Goal: Information Seeking & Learning: Learn about a topic

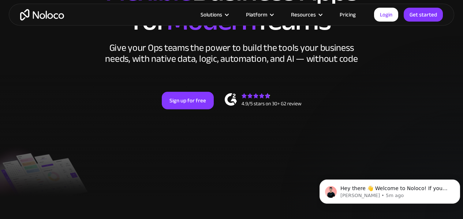
scroll to position [73, 0]
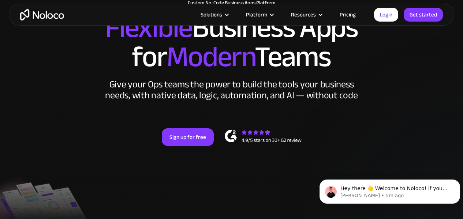
click at [351, 13] on link "Pricing" at bounding box center [348, 15] width 34 height 10
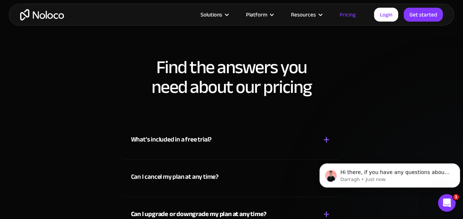
scroll to position [3185, 0]
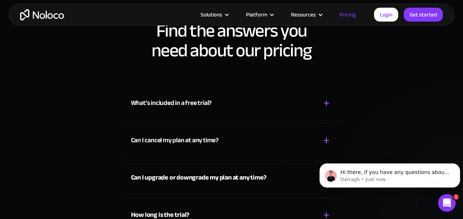
click at [325, 102] on div "+" at bounding box center [326, 103] width 7 height 13
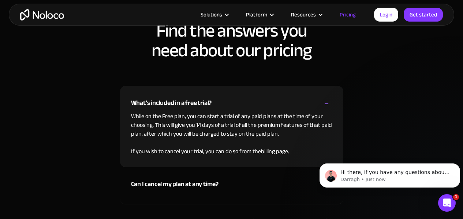
scroll to position [3258, 0]
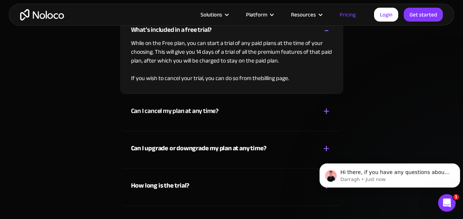
click at [318, 108] on div "Can I cancel my plan at any time? + -" at bounding box center [231, 107] width 201 height 26
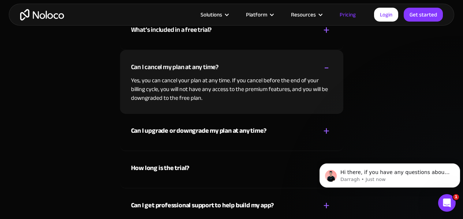
click at [330, 127] on div "+ -" at bounding box center [327, 131] width 12 height 13
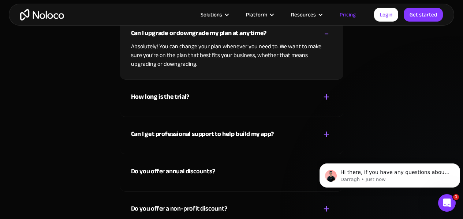
scroll to position [3331, 0]
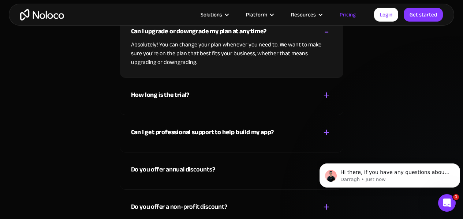
click at [329, 96] on div "+" at bounding box center [326, 95] width 7 height 13
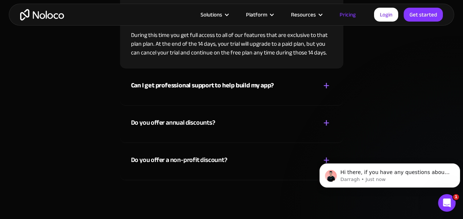
scroll to position [3477, 0]
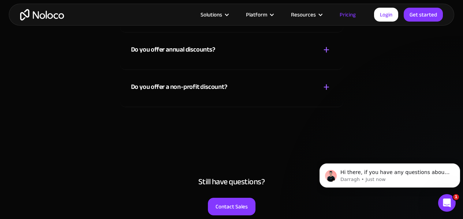
click at [323, 94] on div "Do you offer a non-profit discount? + -" at bounding box center [231, 83] width 201 height 26
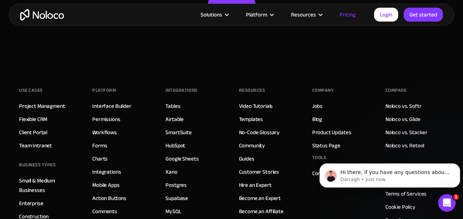
scroll to position [3681, 0]
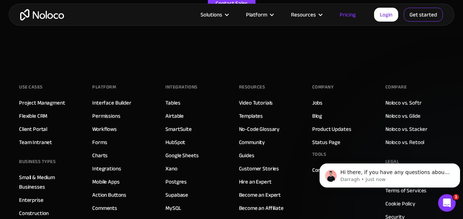
click at [428, 16] on link "Get started" at bounding box center [423, 15] width 39 height 14
